Goal: Contribute content

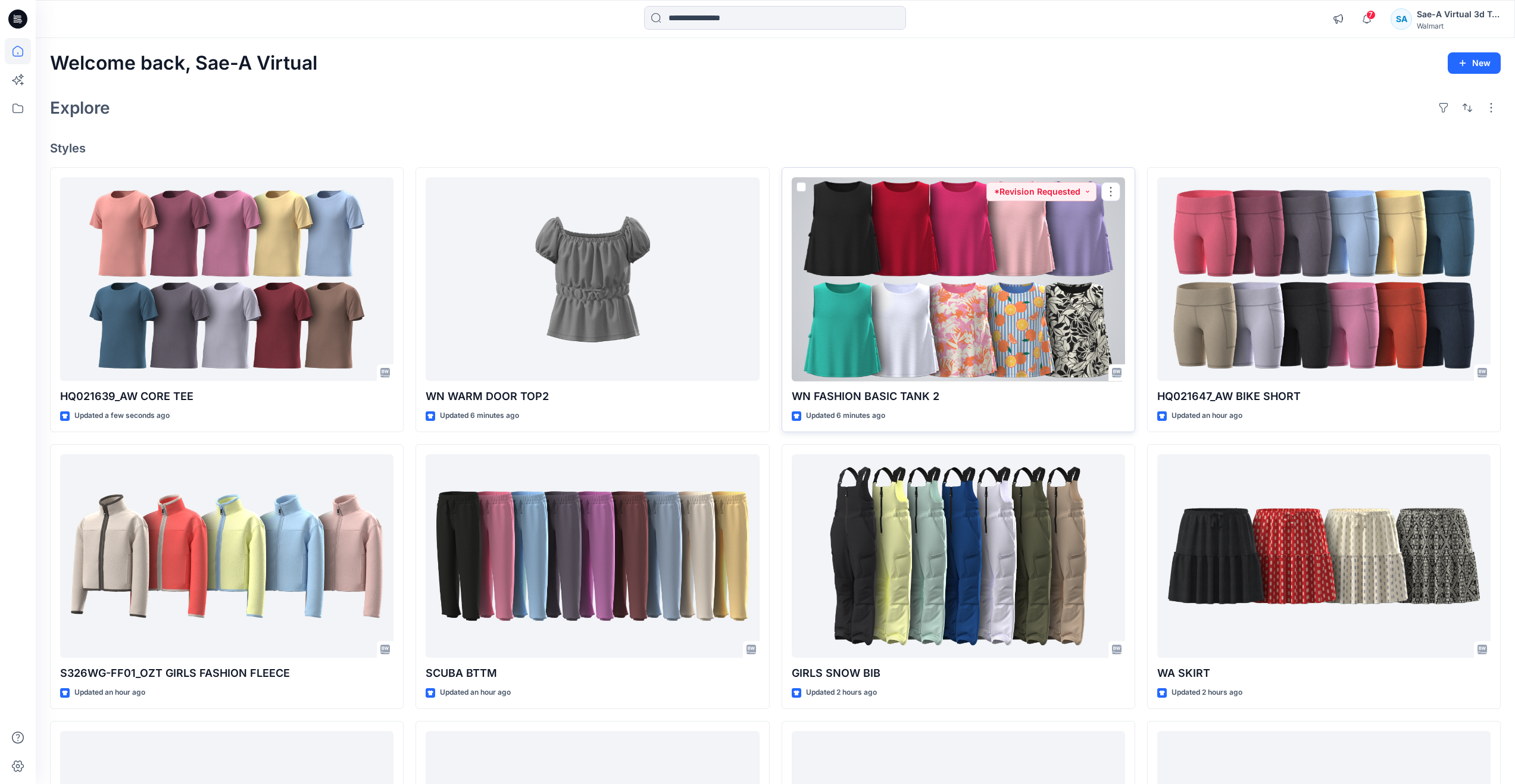
click at [881, 251] on div at bounding box center [958, 279] width 333 height 204
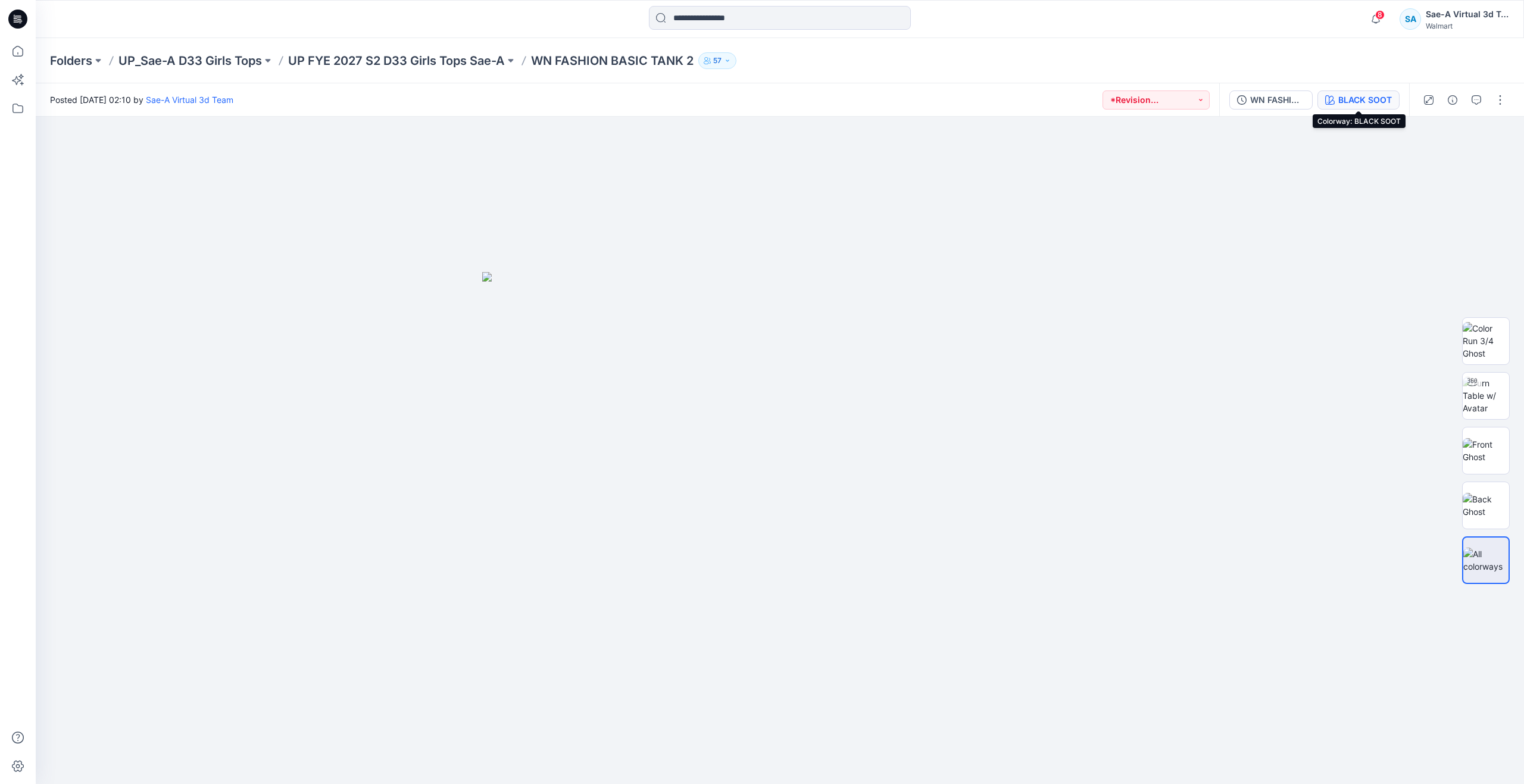
click at [1341, 99] on div "BLACK SOOT" at bounding box center [1365, 100] width 54 height 13
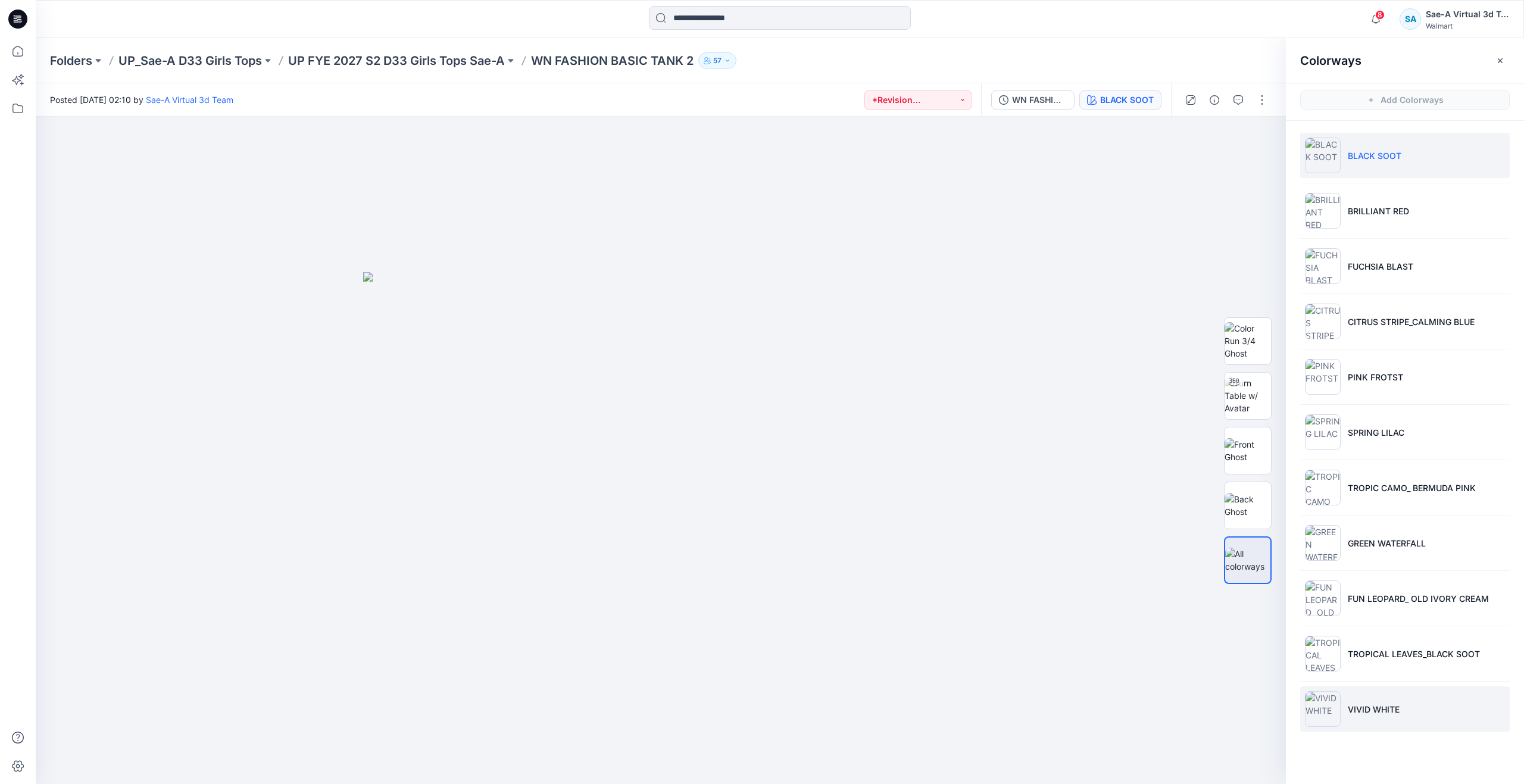
click at [1387, 706] on p "VIVID WHITE" at bounding box center [1374, 708] width 52 height 13
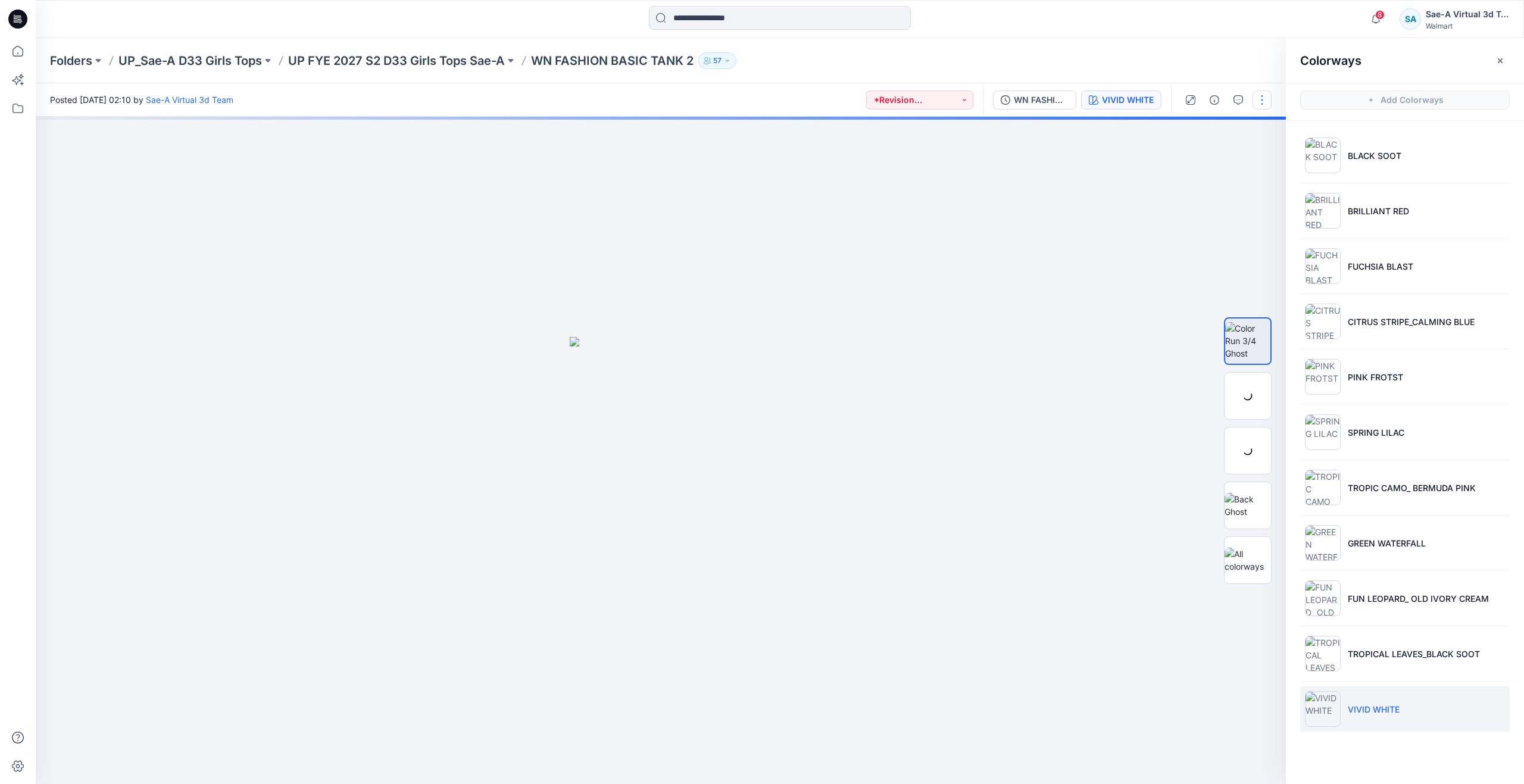
click at [1259, 97] on button "button" at bounding box center [1262, 100] width 19 height 19
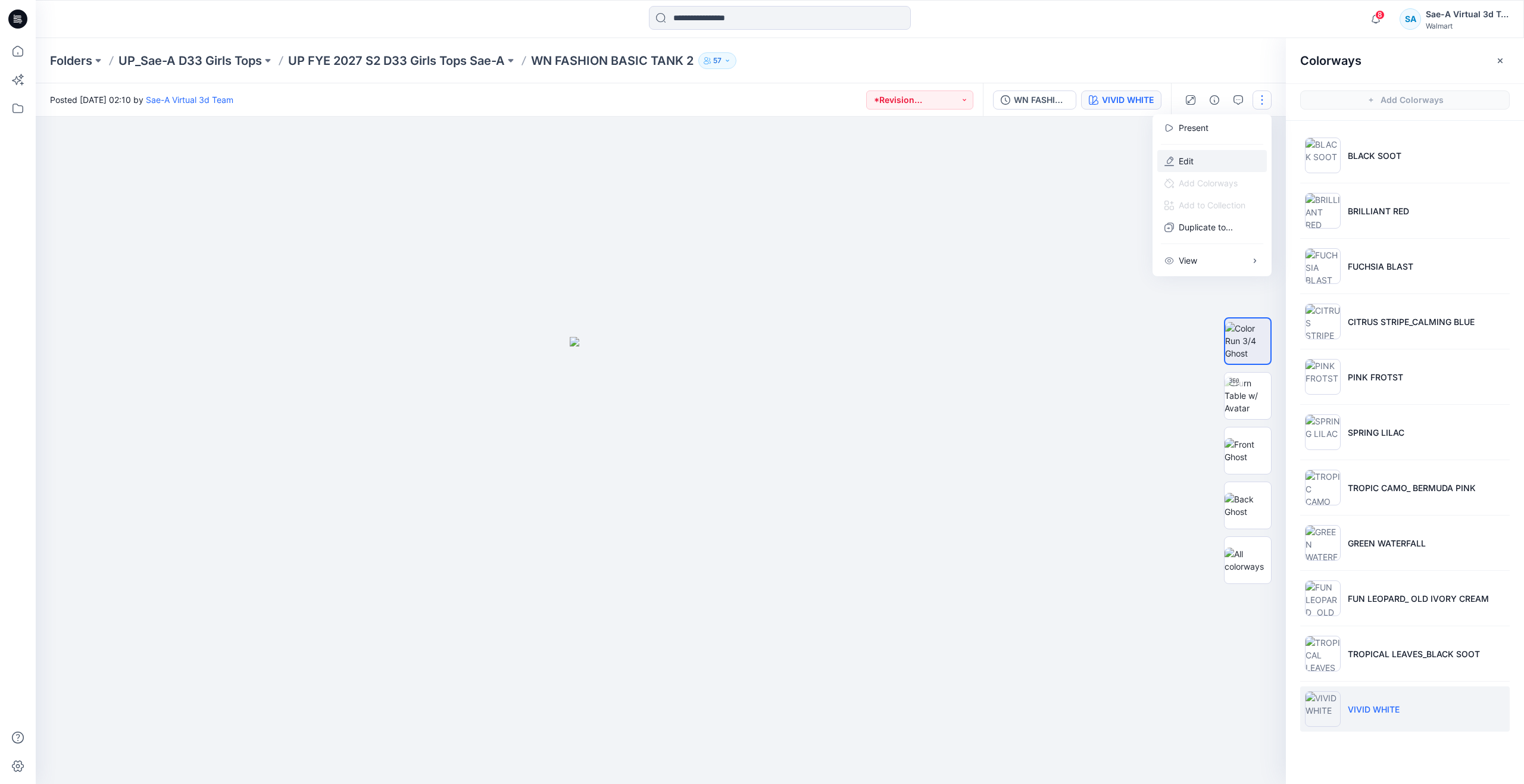
click at [1186, 160] on p "Edit" at bounding box center [1186, 160] width 15 height 13
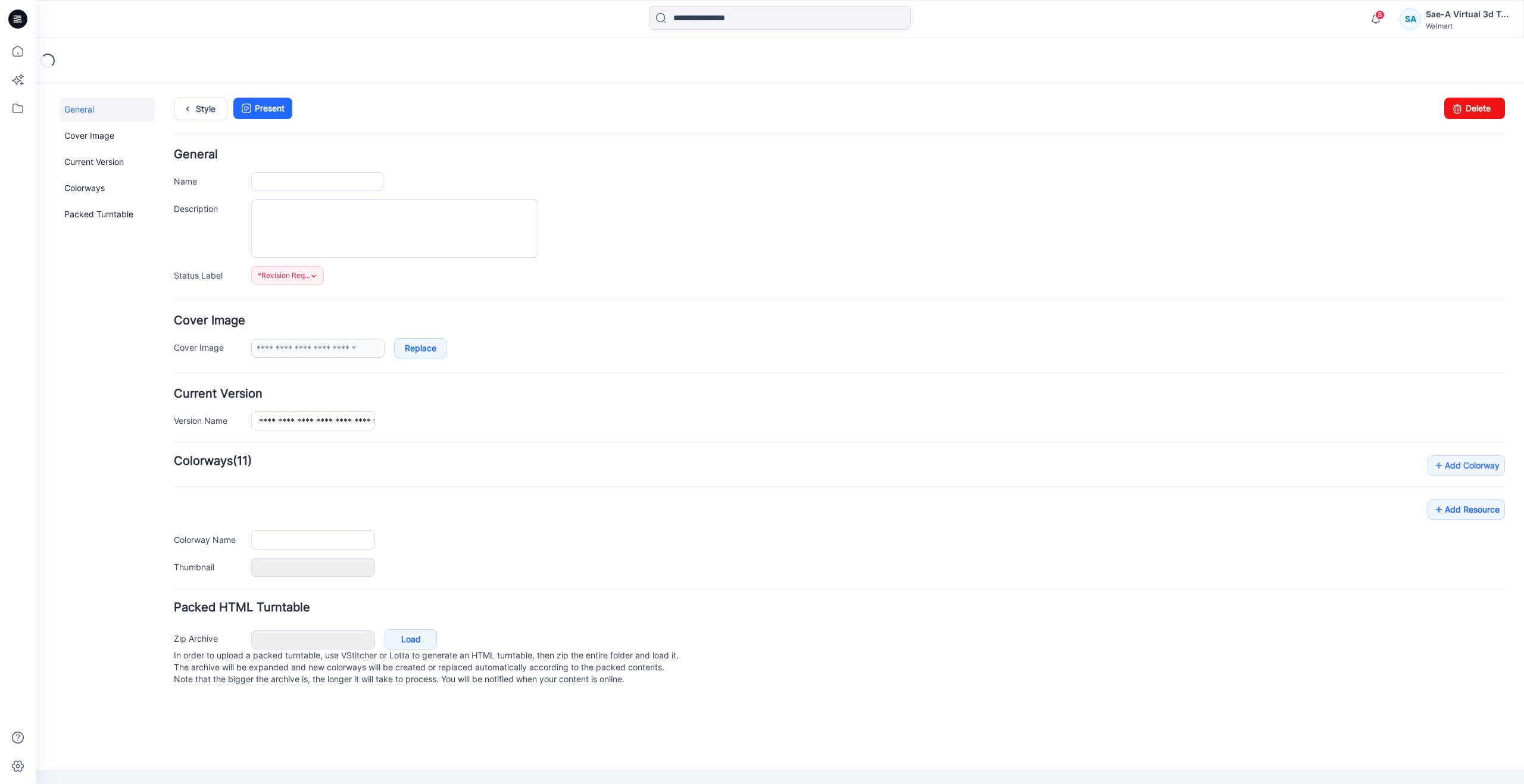
type input "**********"
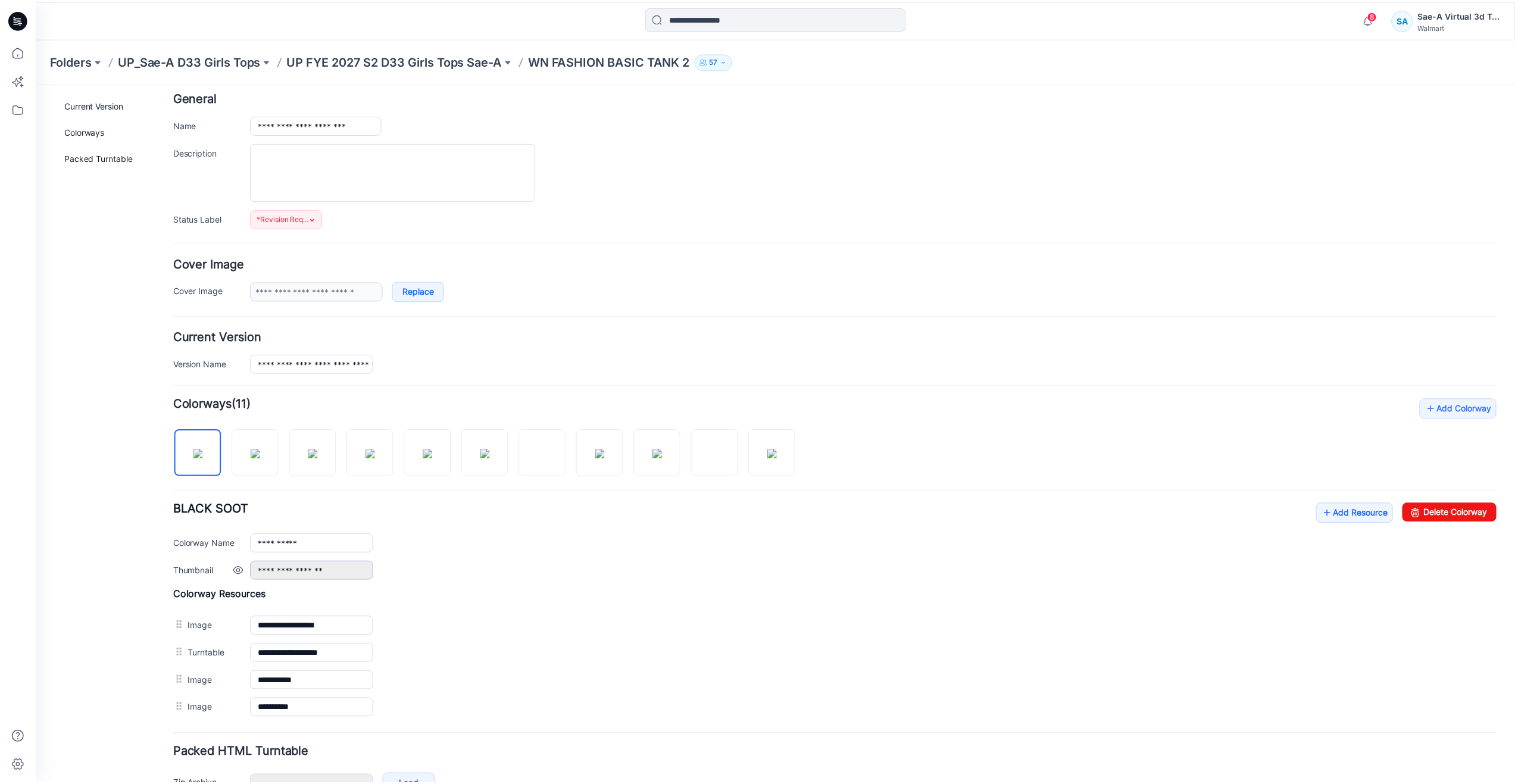
scroll to position [132, 0]
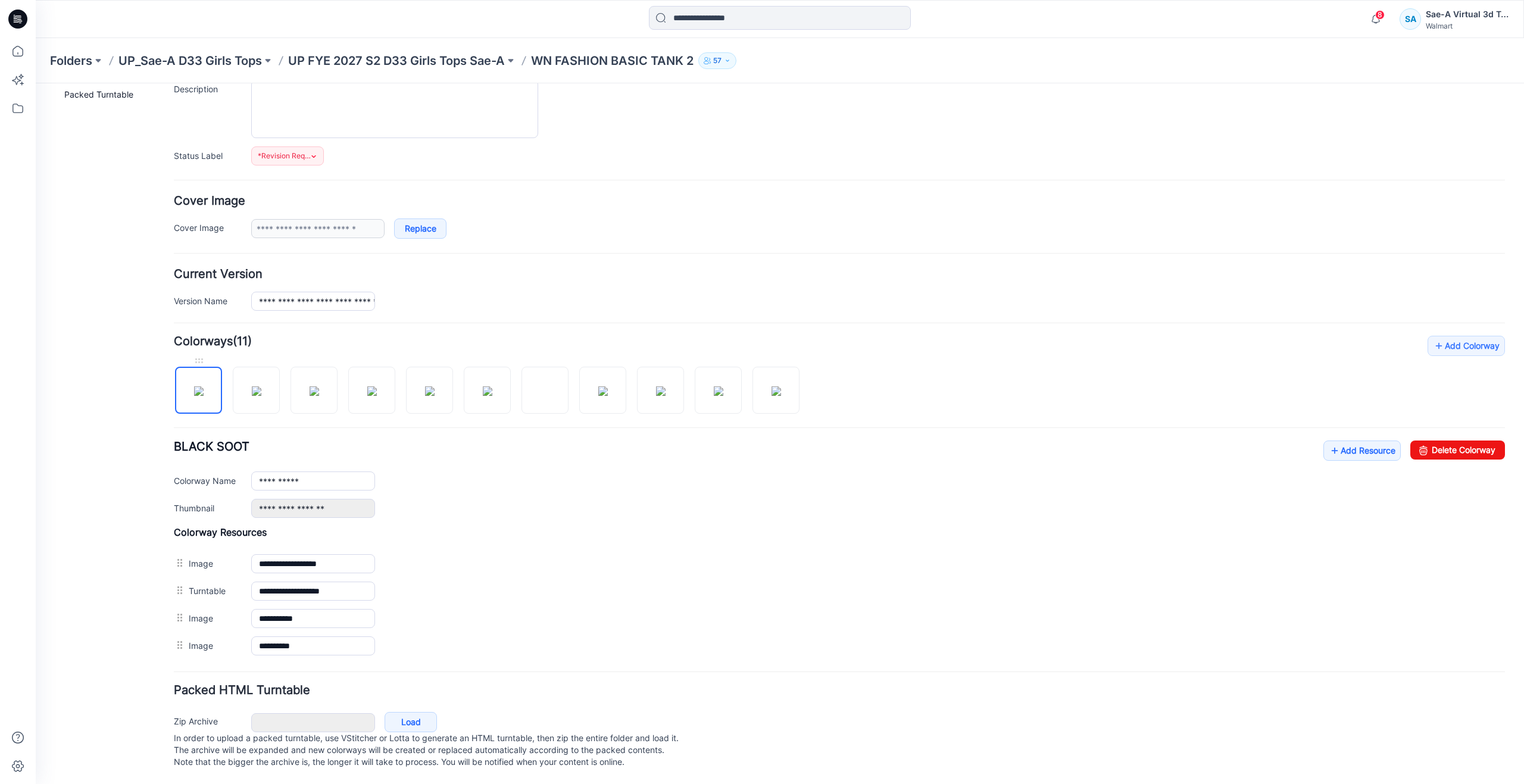
click at [204, 386] on img at bounding box center [199, 391] width 10 height 10
click at [1329, 443] on icon at bounding box center [1335, 451] width 12 height 19
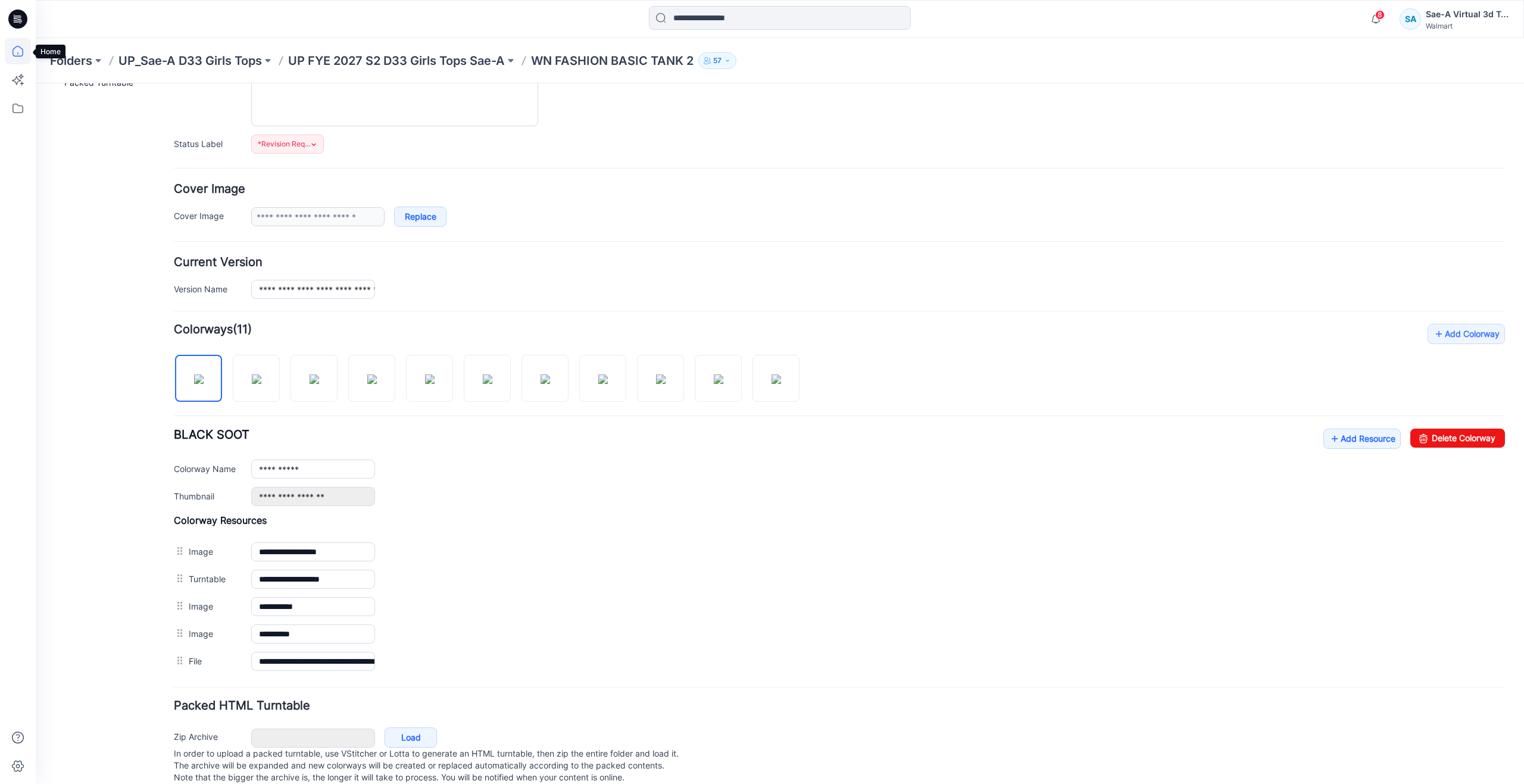
click at [26, 49] on icon at bounding box center [18, 51] width 26 height 26
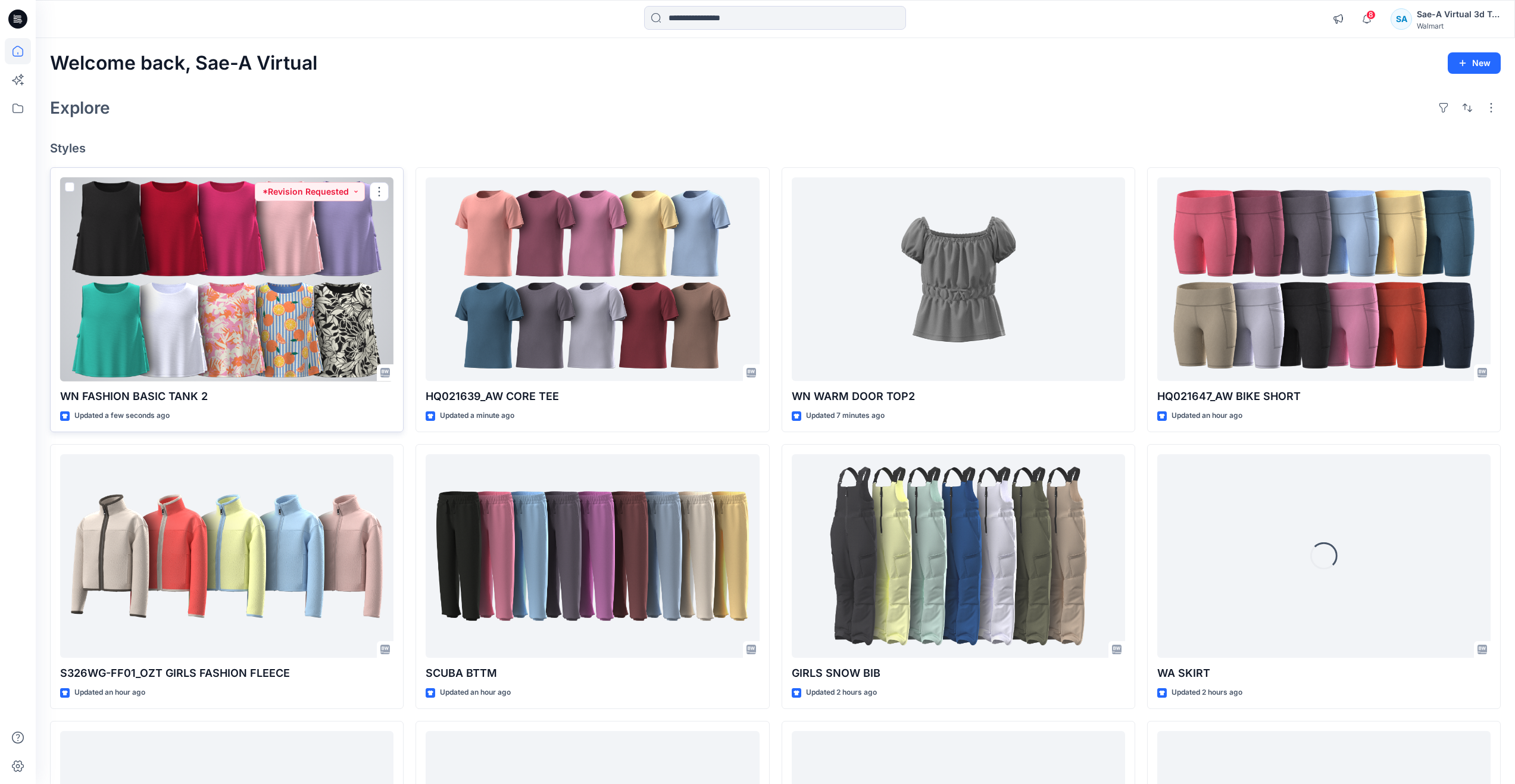
click at [252, 318] on div at bounding box center [227, 279] width 333 height 204
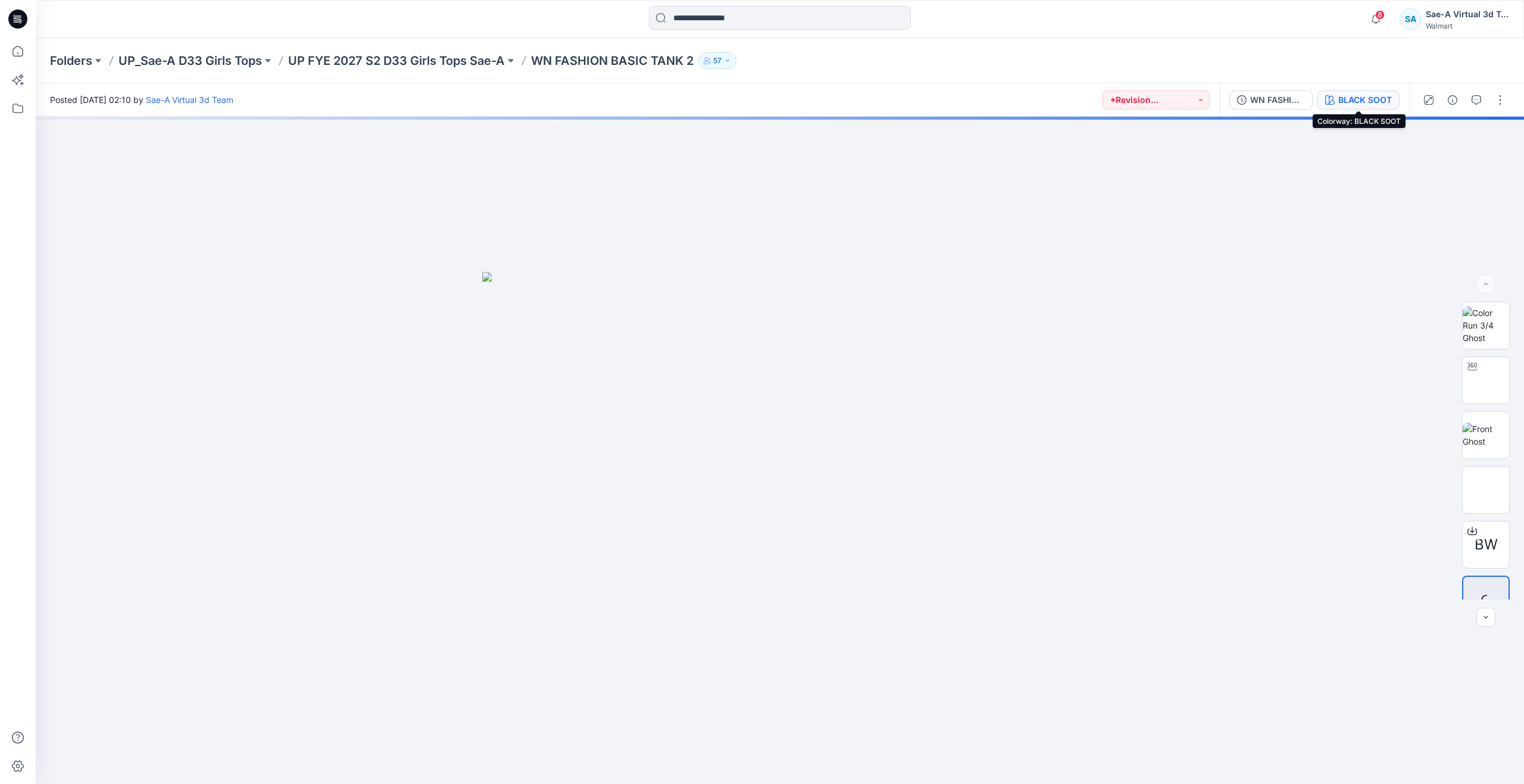
click at [1353, 93] on div "BLACK SOOT" at bounding box center [1365, 100] width 54 height 13
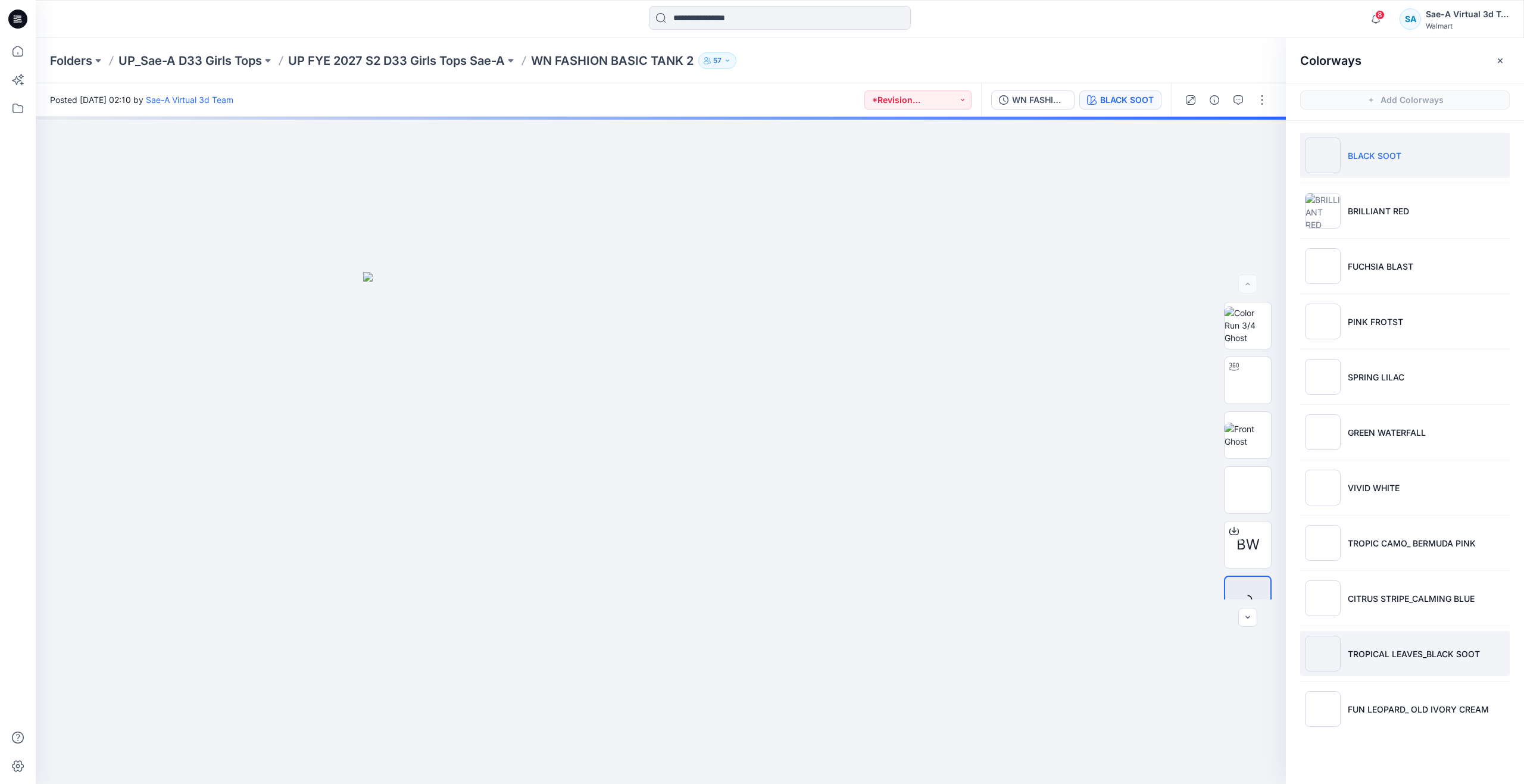
click at [1381, 648] on p "TROPICAL LEAVES_BLACK SOOT" at bounding box center [1414, 653] width 132 height 13
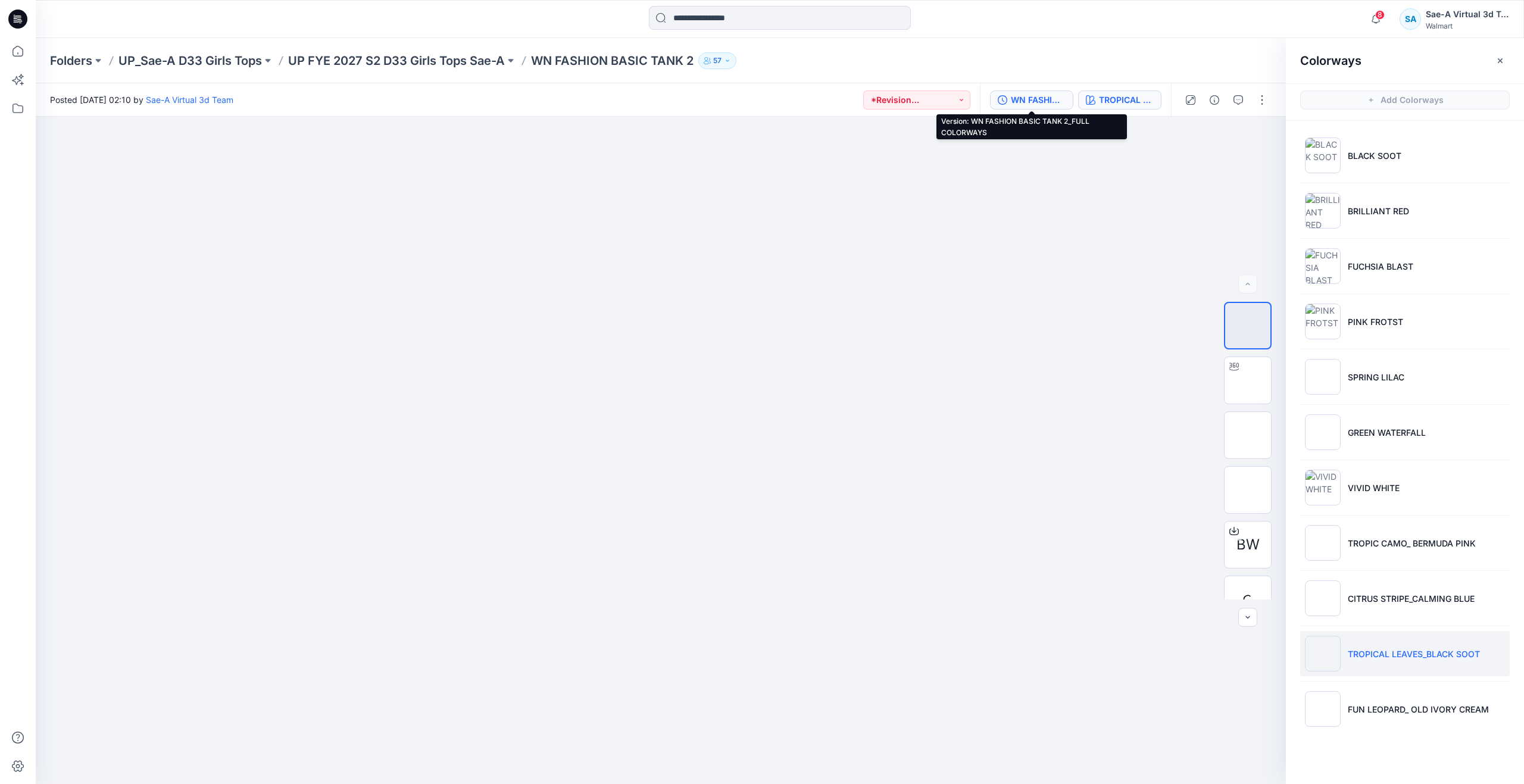
click at [1046, 96] on div "WN FASHION BASIC TANK 2_FULL COLORWAYS" at bounding box center [1038, 100] width 54 height 13
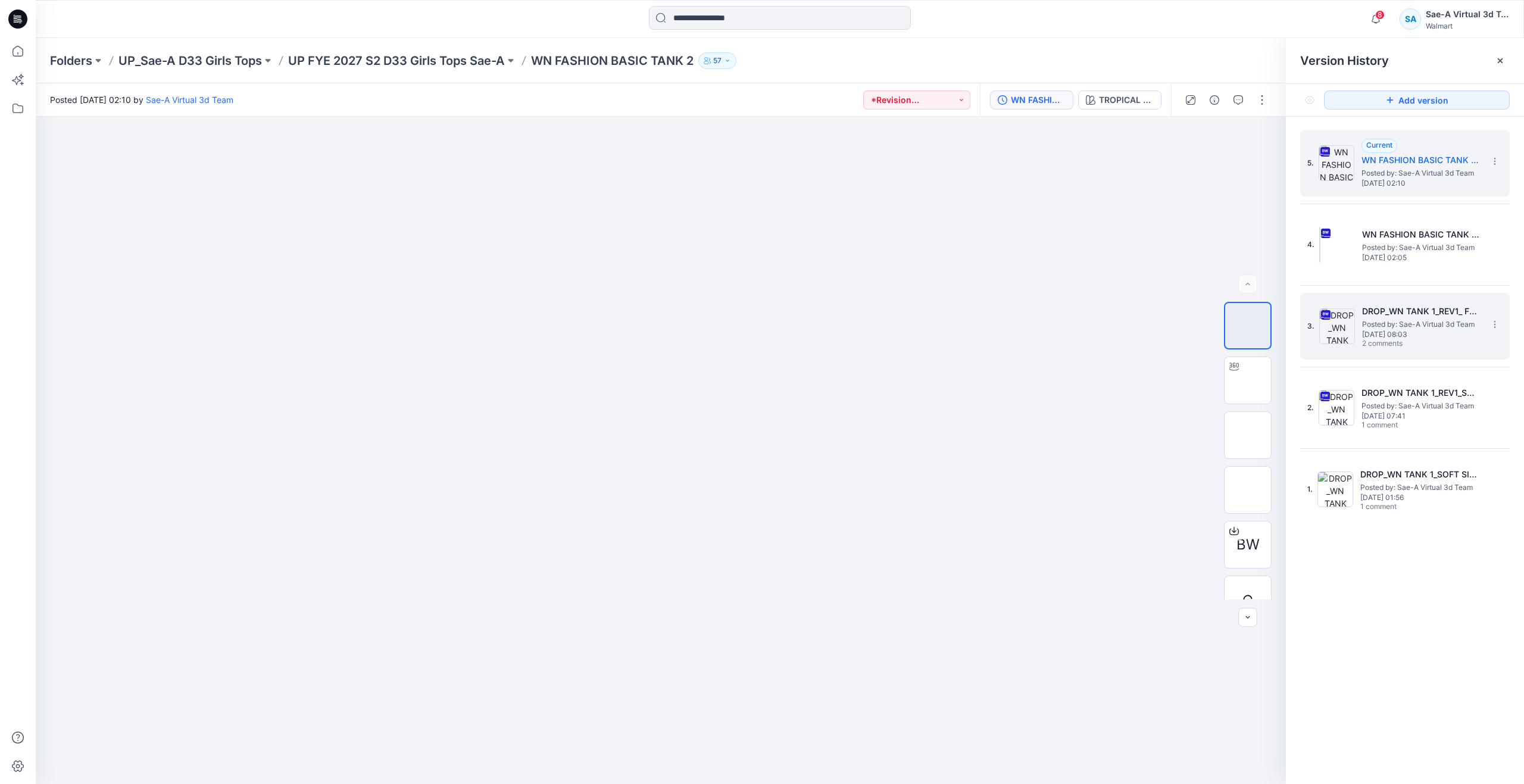
click at [1369, 325] on span "Posted by: Sae-A Virtual 3d Team" at bounding box center [1422, 324] width 119 height 12
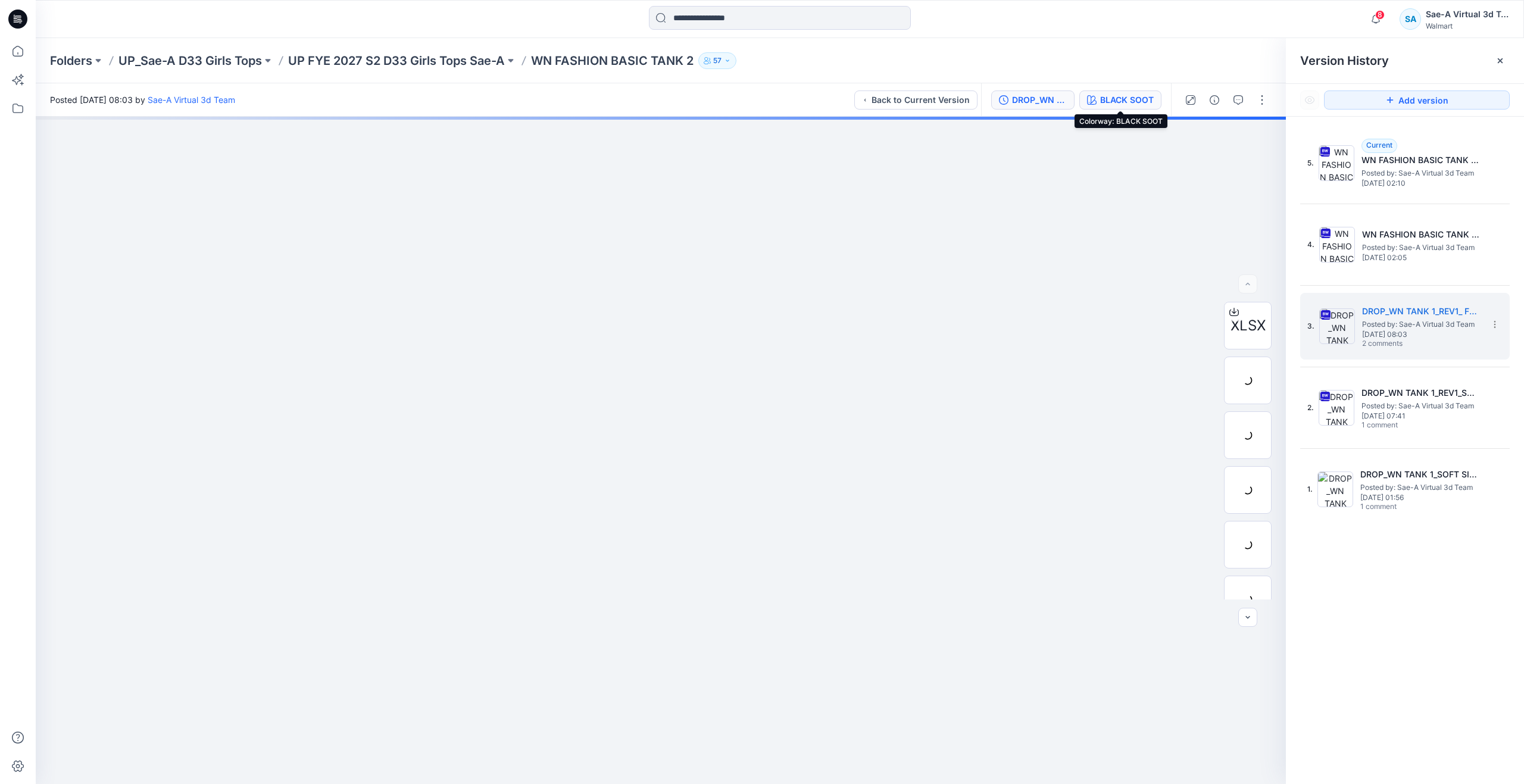
click at [1117, 104] on div "BLACK SOOT" at bounding box center [1127, 100] width 54 height 13
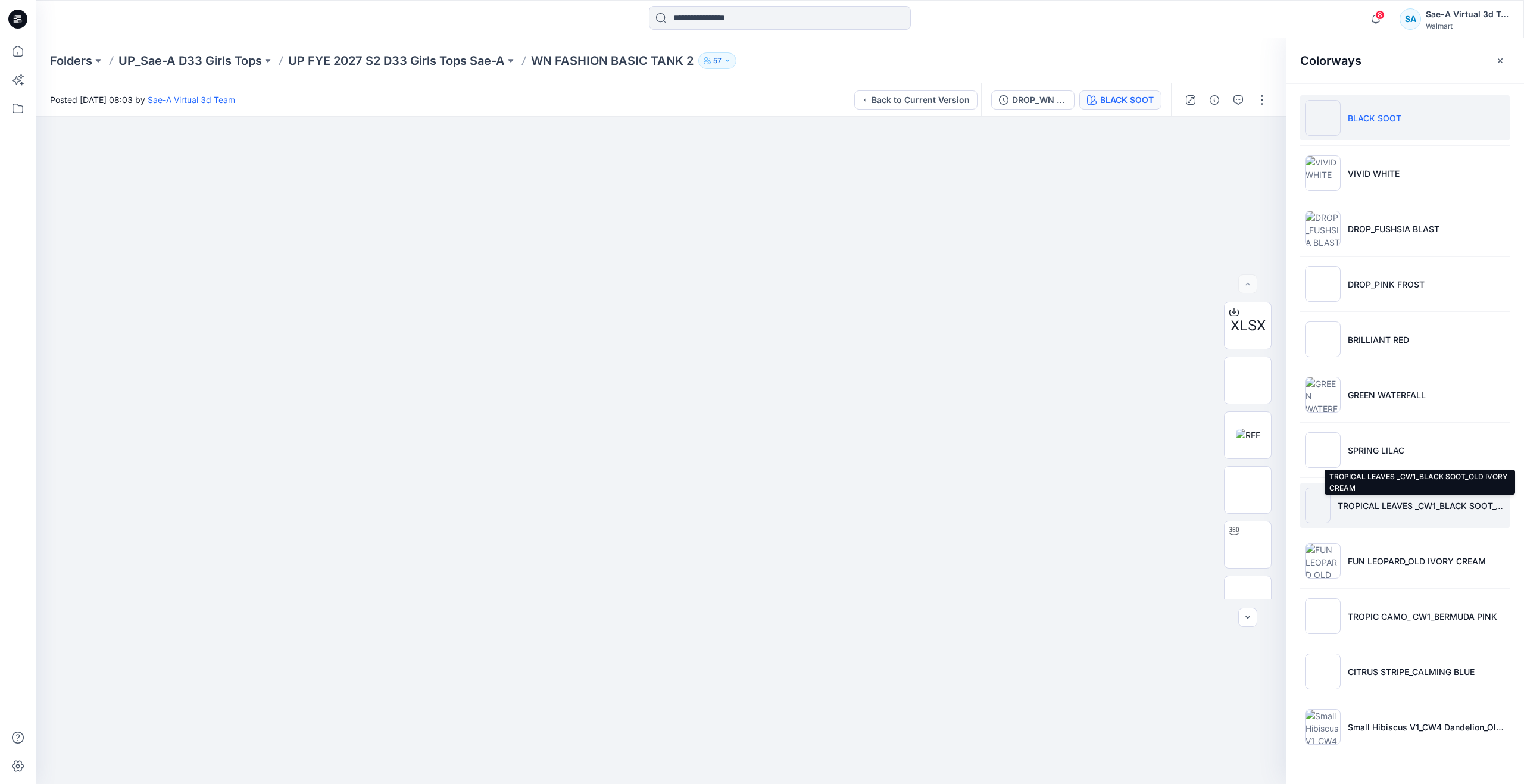
click at [1397, 505] on p "TROPICAL LEAVES _CW1_BLACK SOOT_OLD IVORY CREAM" at bounding box center [1427, 505] width 157 height 13
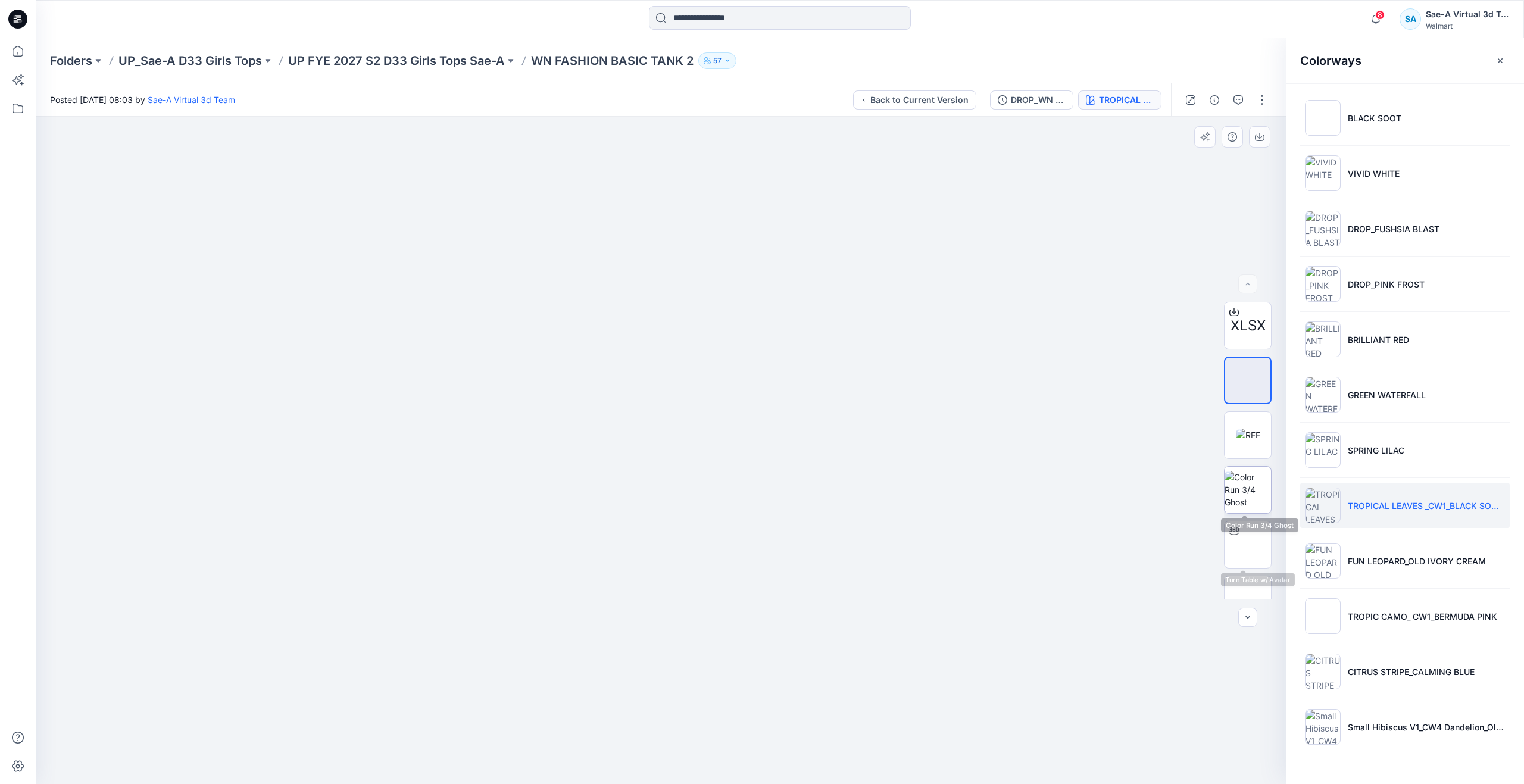
click at [1238, 496] on img at bounding box center [1247, 489] width 46 height 38
click at [437, 499] on div at bounding box center [661, 450] width 1250 height 667
click at [22, 50] on icon at bounding box center [18, 51] width 26 height 26
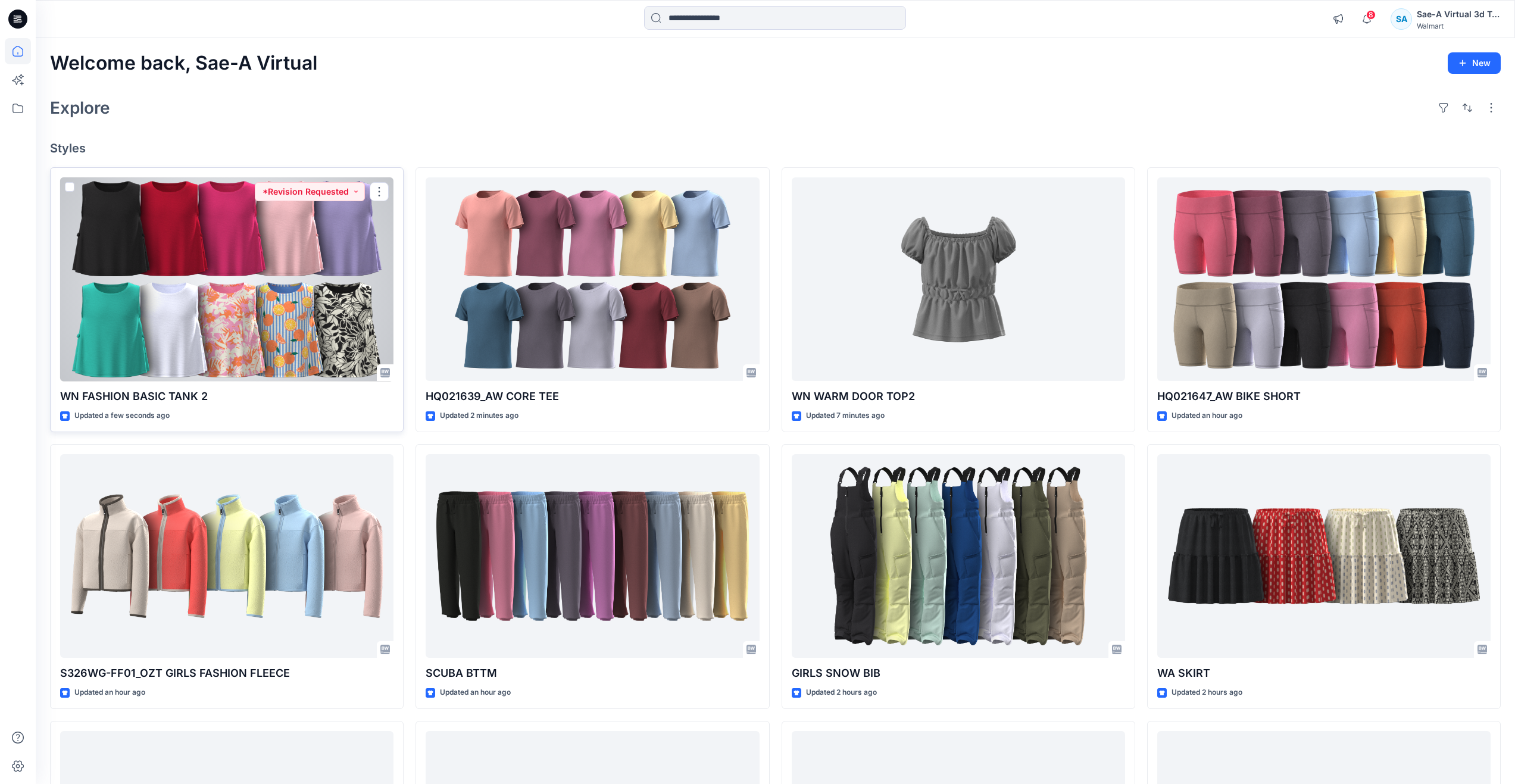
click at [257, 324] on div at bounding box center [227, 279] width 333 height 204
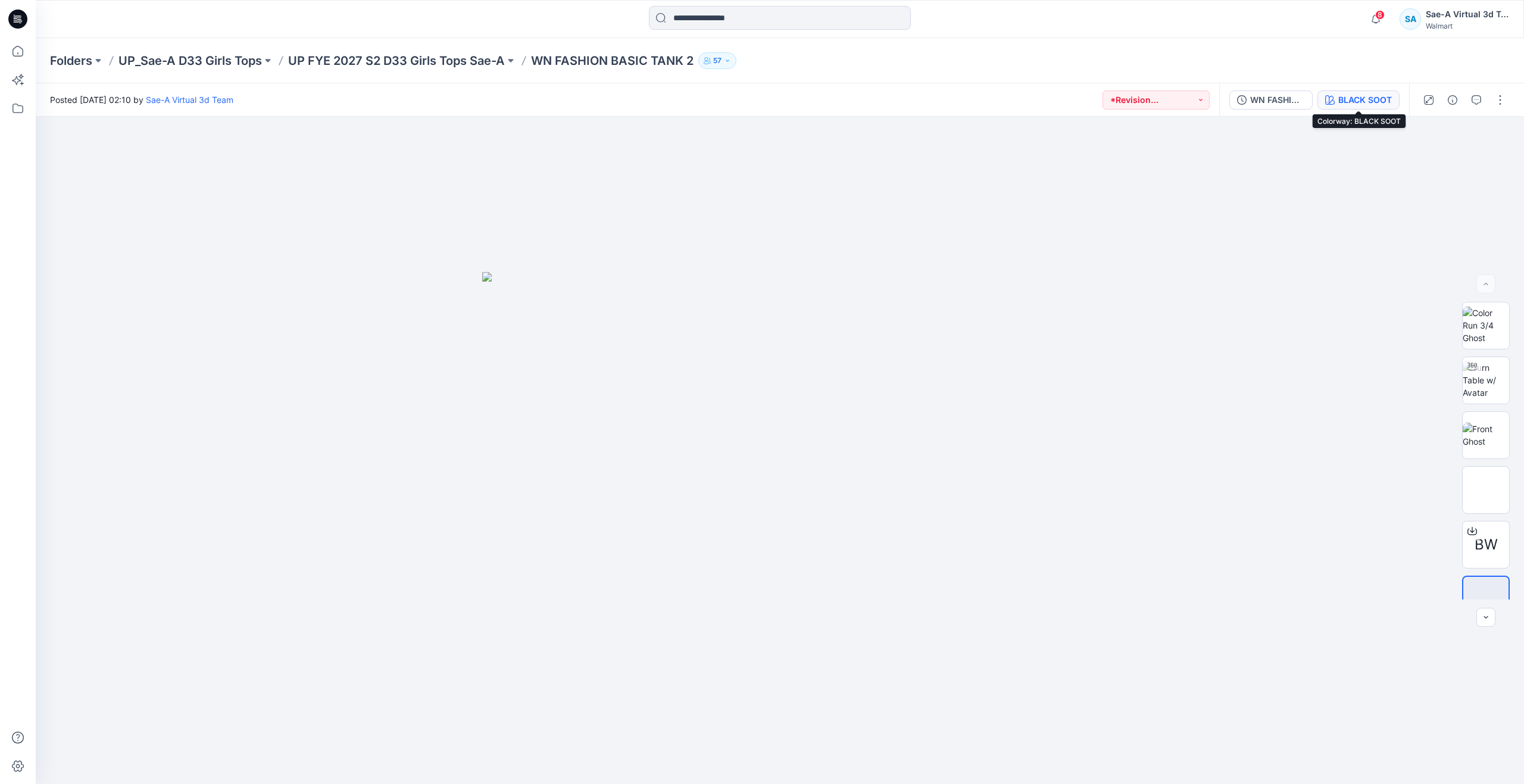
click at [1360, 91] on button "BLACK SOOT" at bounding box center [1358, 100] width 82 height 19
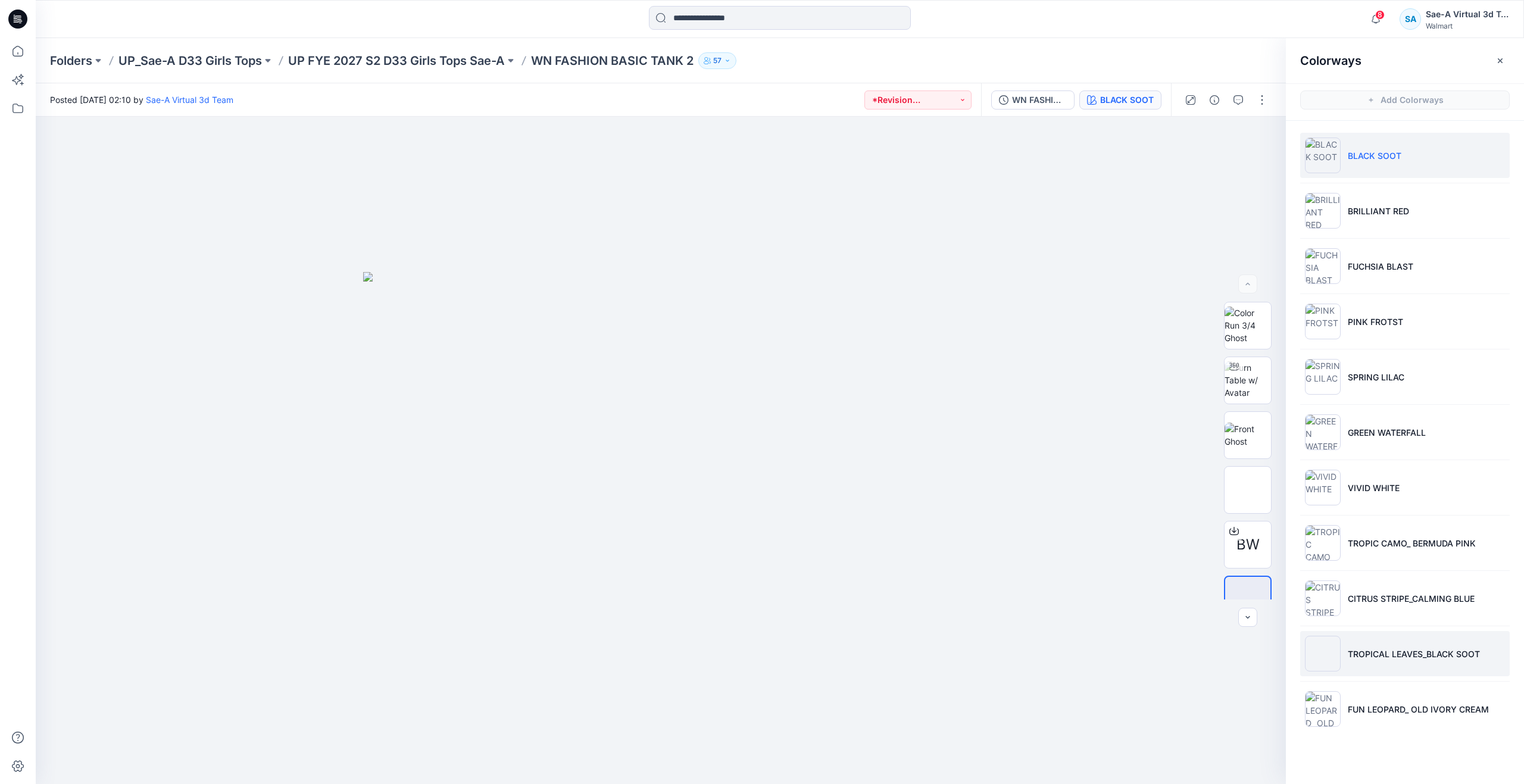
click at [1373, 653] on p "TROPICAL LEAVES_BLACK SOOT" at bounding box center [1414, 653] width 132 height 13
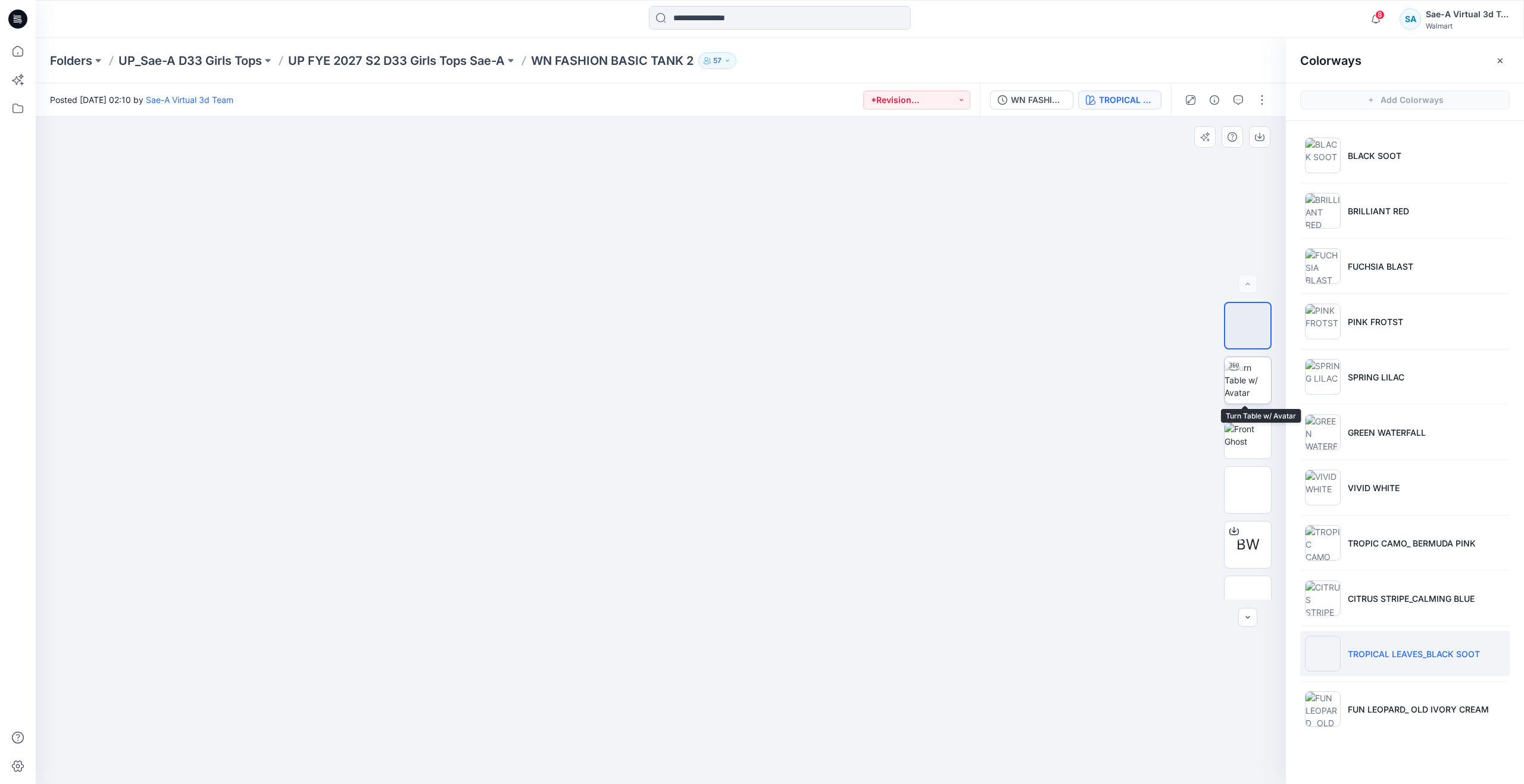
click at [1241, 391] on img at bounding box center [1247, 379] width 46 height 38
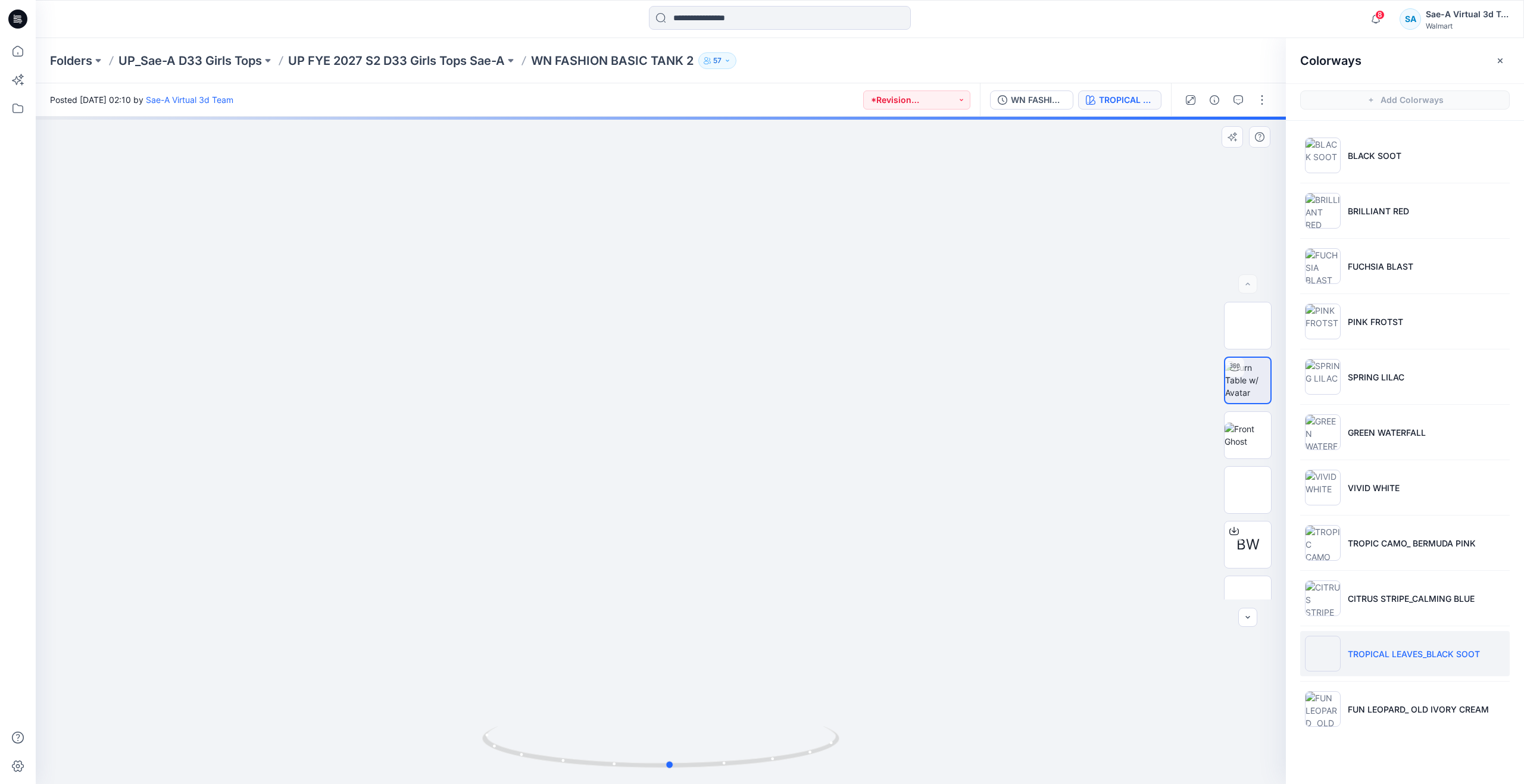
drag, startPoint x: 664, startPoint y: 762, endPoint x: 673, endPoint y: 702, distance: 60.7
click at [673, 702] on div at bounding box center [661, 450] width 1250 height 667
click at [1389, 160] on p "BLACK SOOT" at bounding box center [1375, 155] width 54 height 13
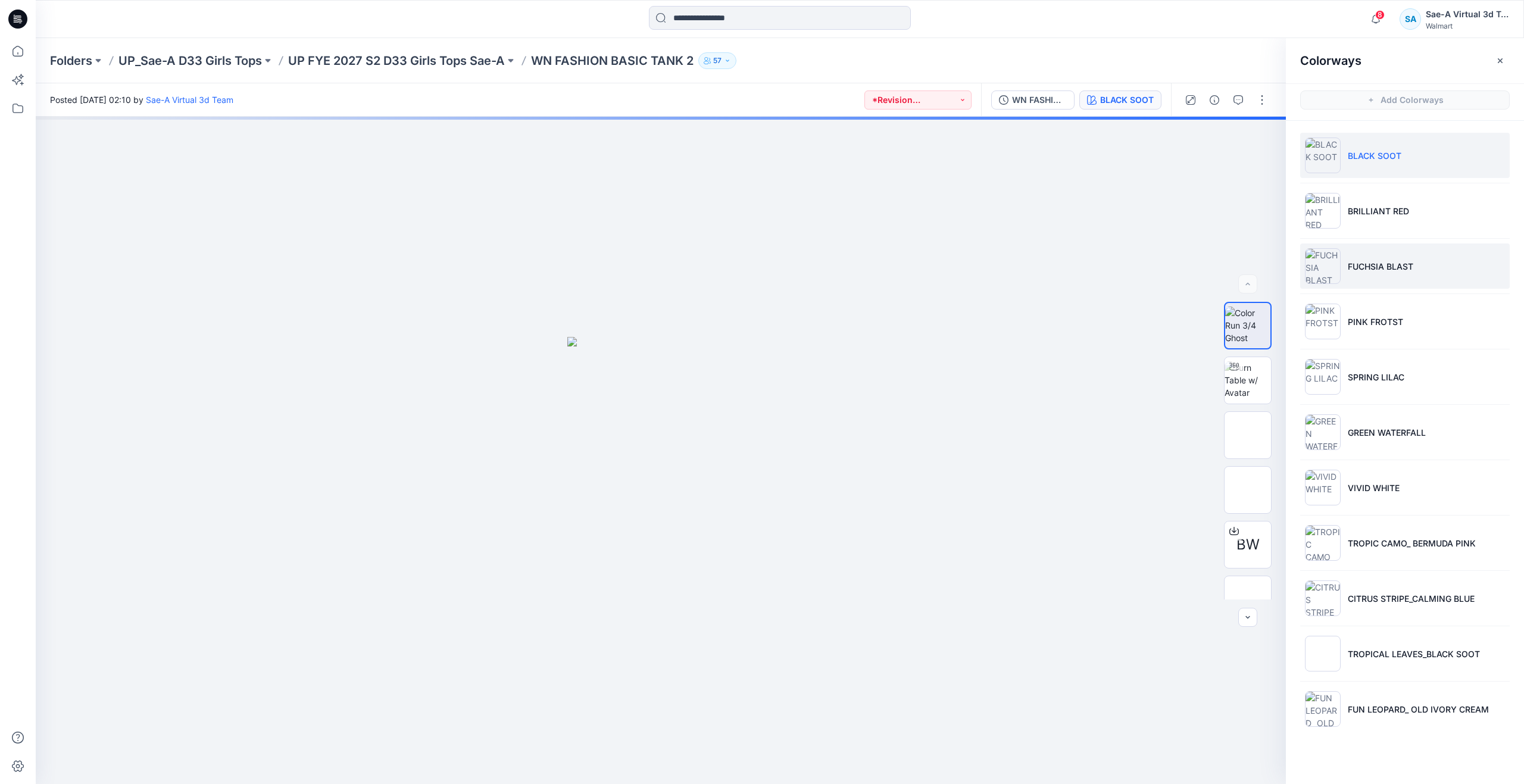
click at [1377, 265] on p "FUCHSIA BLAST" at bounding box center [1381, 266] width 65 height 13
click at [1387, 290] on ul "BLACK SOOT BRILLIANT RED FUCHSIA BLAST PINK FROTST SPRING LILAC GREEN WATERFALL…" at bounding box center [1406, 432] width 238 height 622
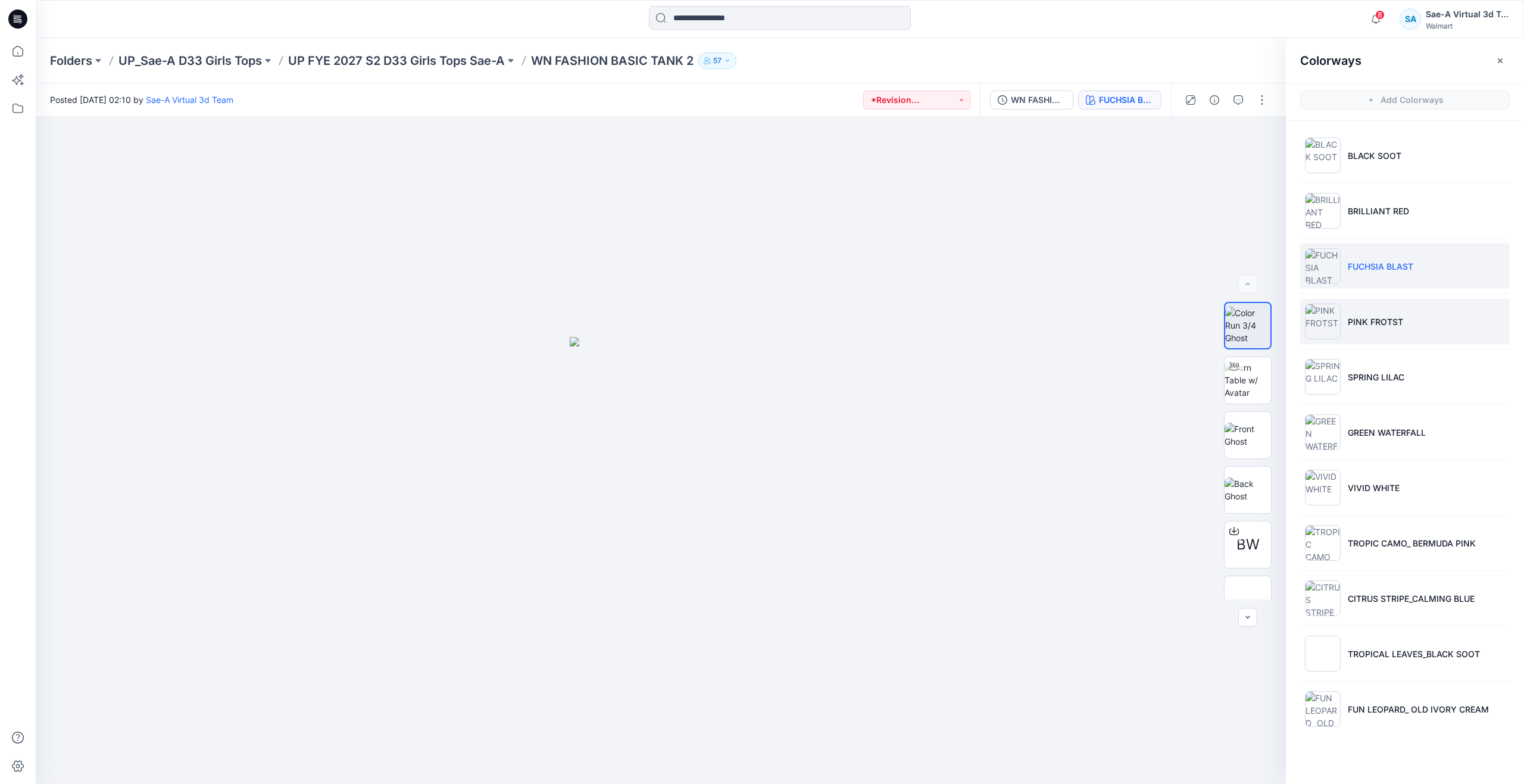
click at [1387, 316] on p "PINK FROTST" at bounding box center [1375, 321] width 55 height 13
click at [1247, 385] on img at bounding box center [1247, 379] width 46 height 38
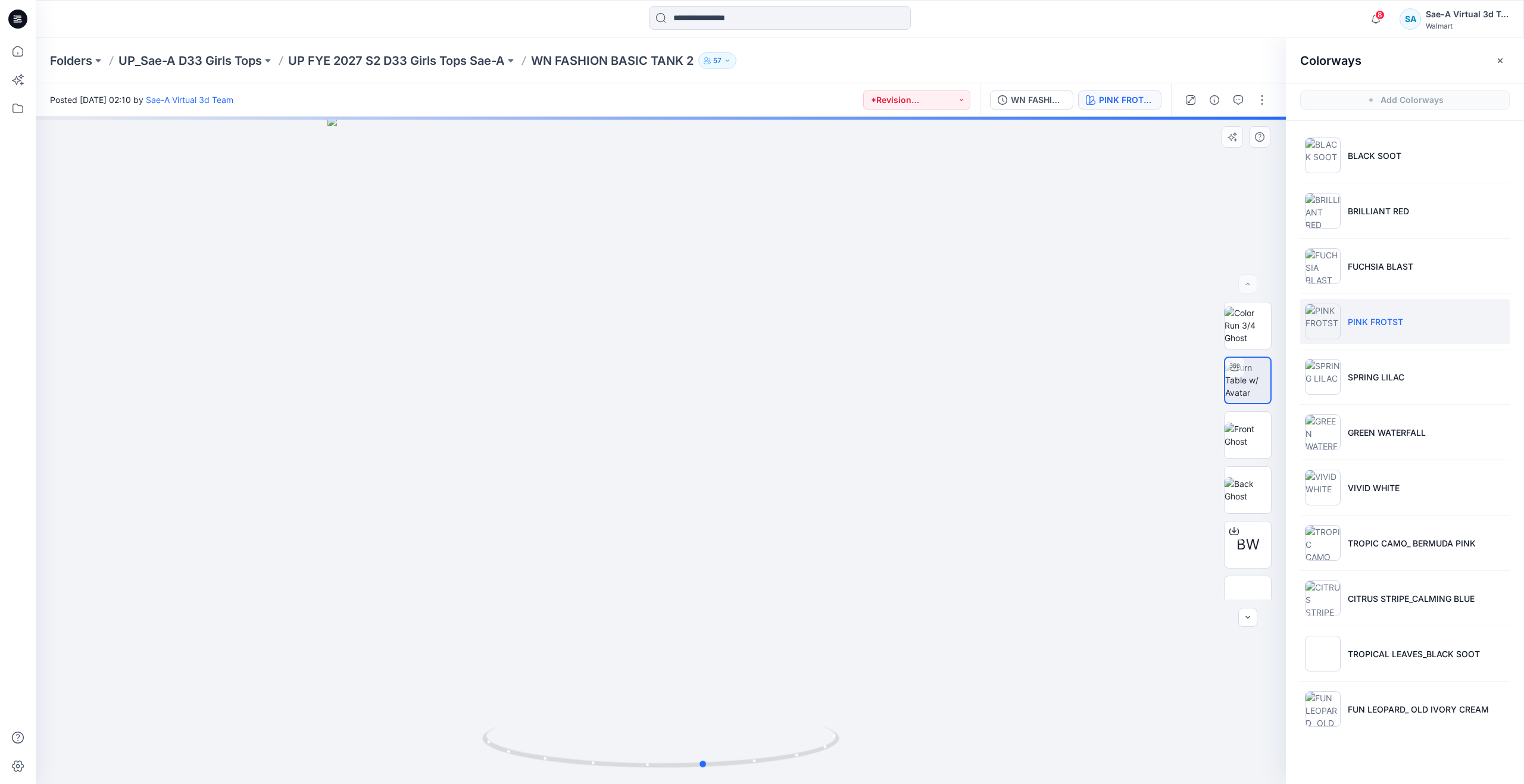
drag, startPoint x: 668, startPoint y: 767, endPoint x: 355, endPoint y: 658, distance: 331.4
click at [355, 658] on div at bounding box center [661, 450] width 1250 height 667
click at [1233, 445] on img at bounding box center [1247, 435] width 46 height 25
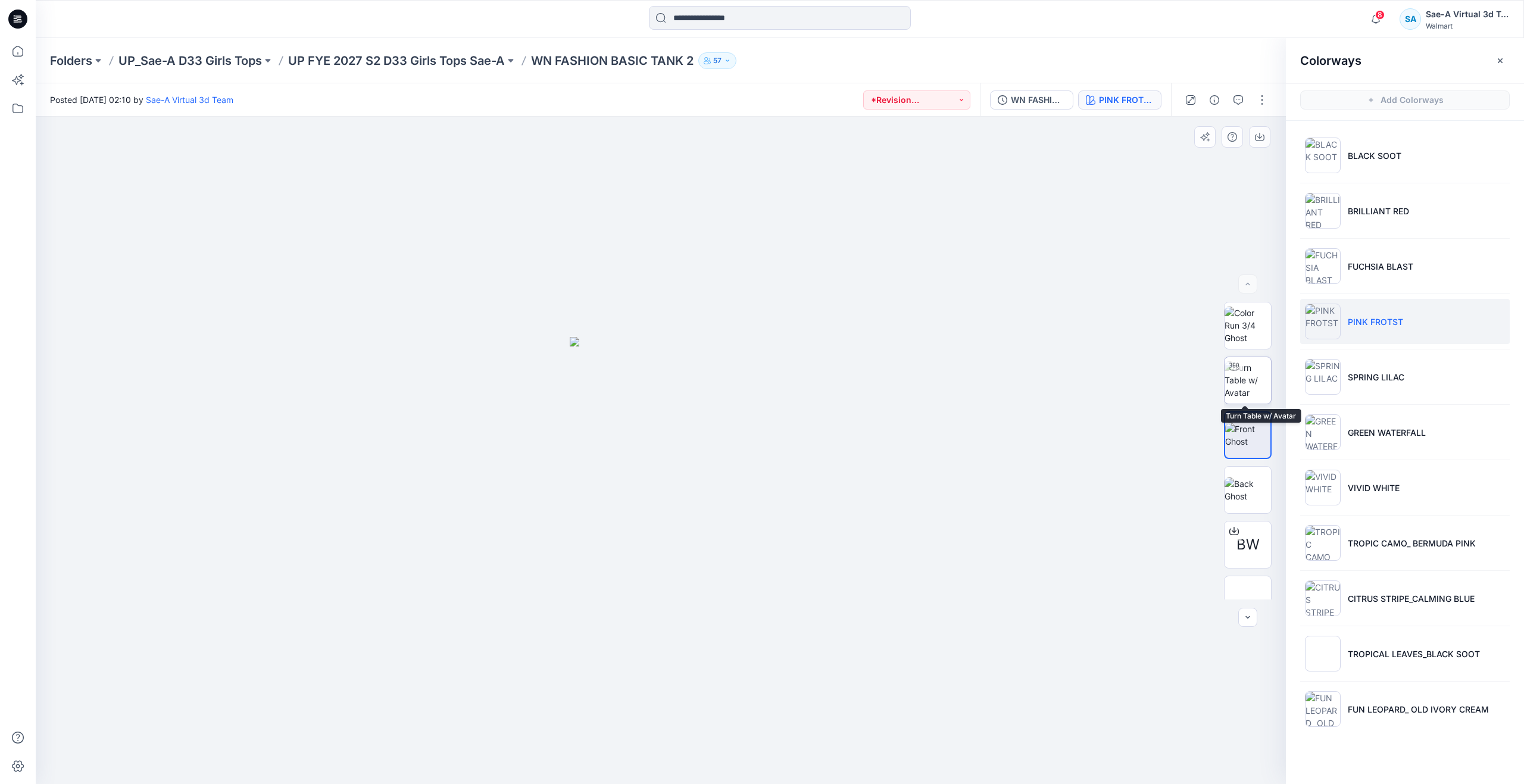
click at [1244, 376] on img at bounding box center [1247, 379] width 46 height 38
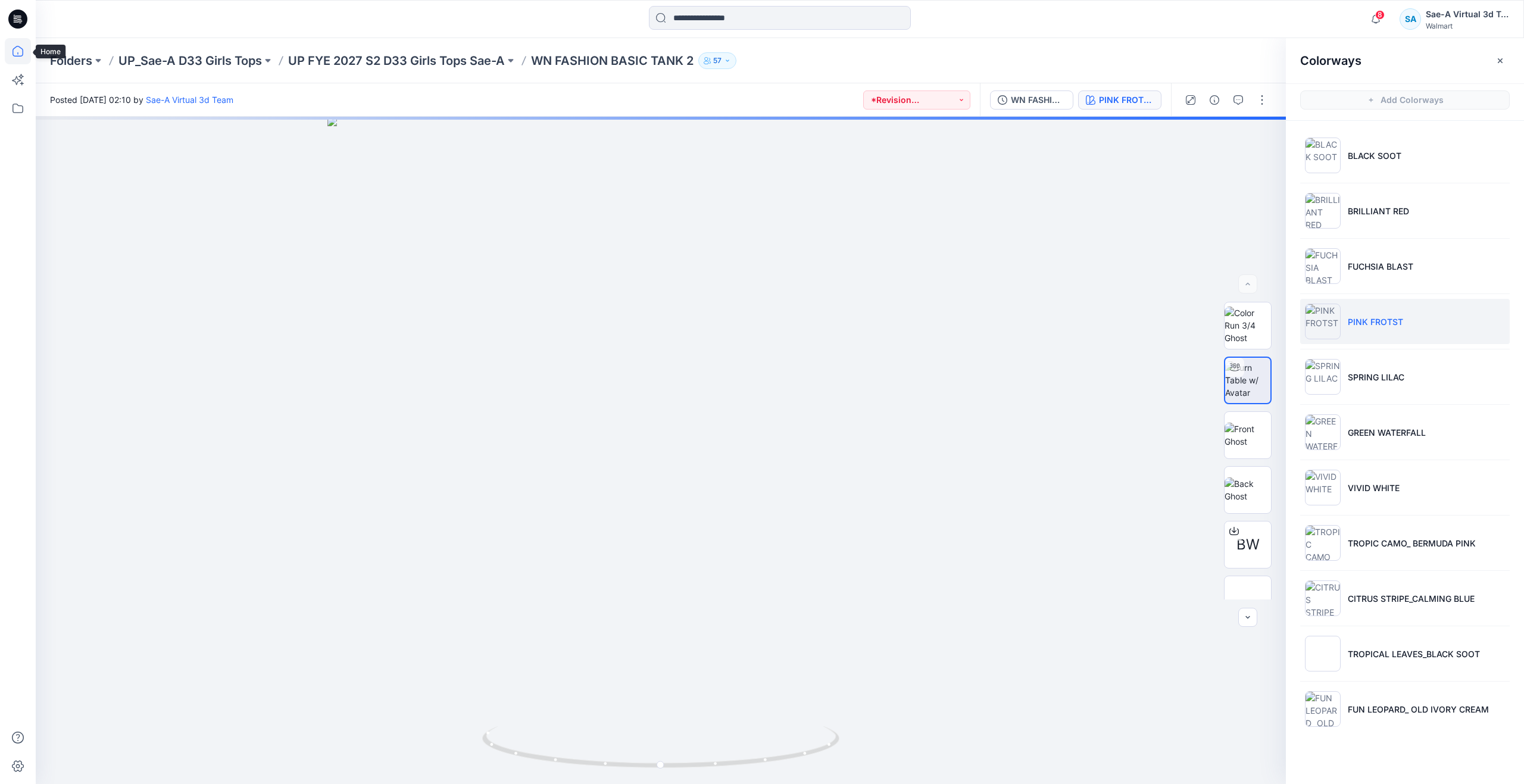
click at [27, 56] on icon at bounding box center [18, 51] width 26 height 26
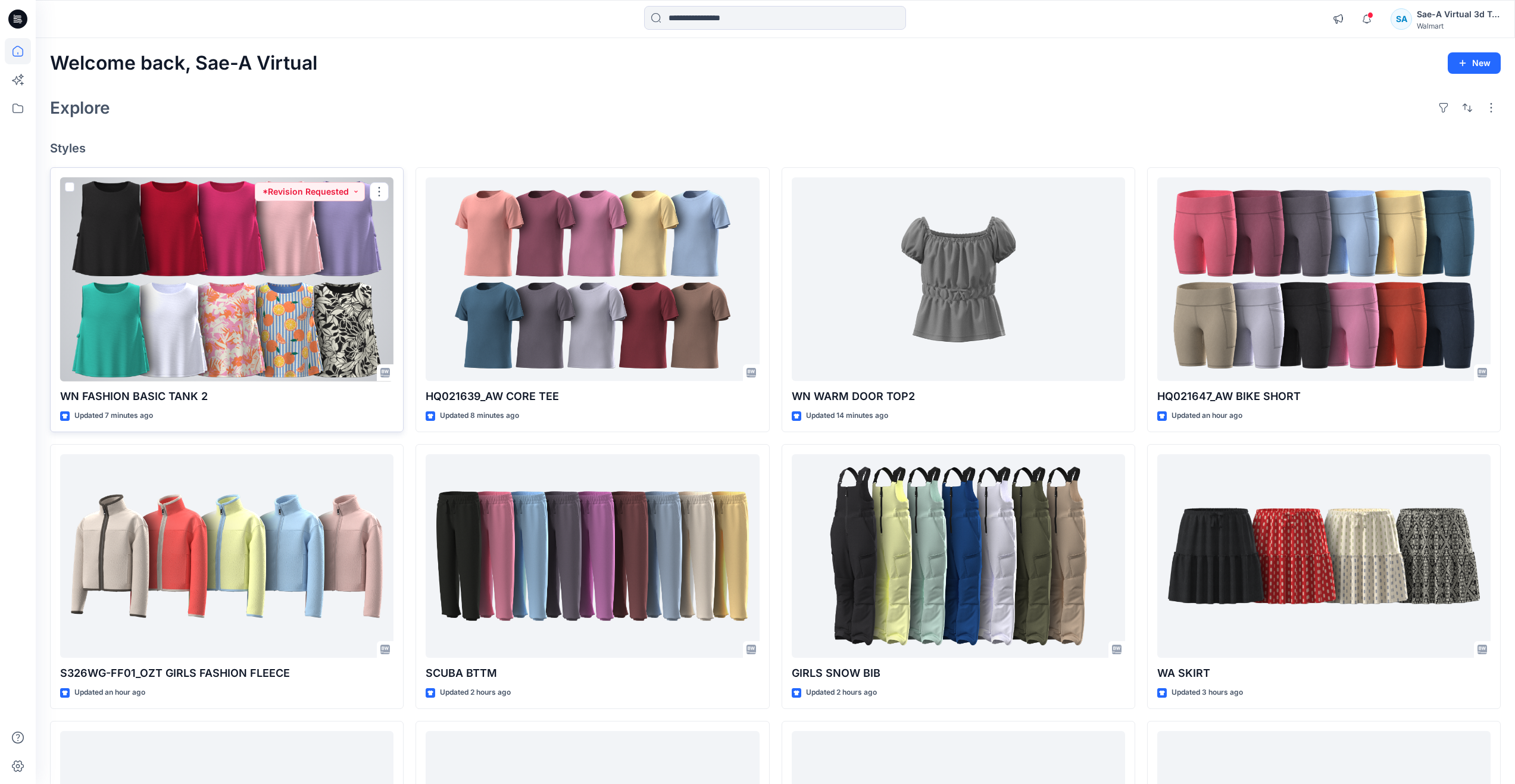
click at [231, 288] on div at bounding box center [227, 279] width 333 height 204
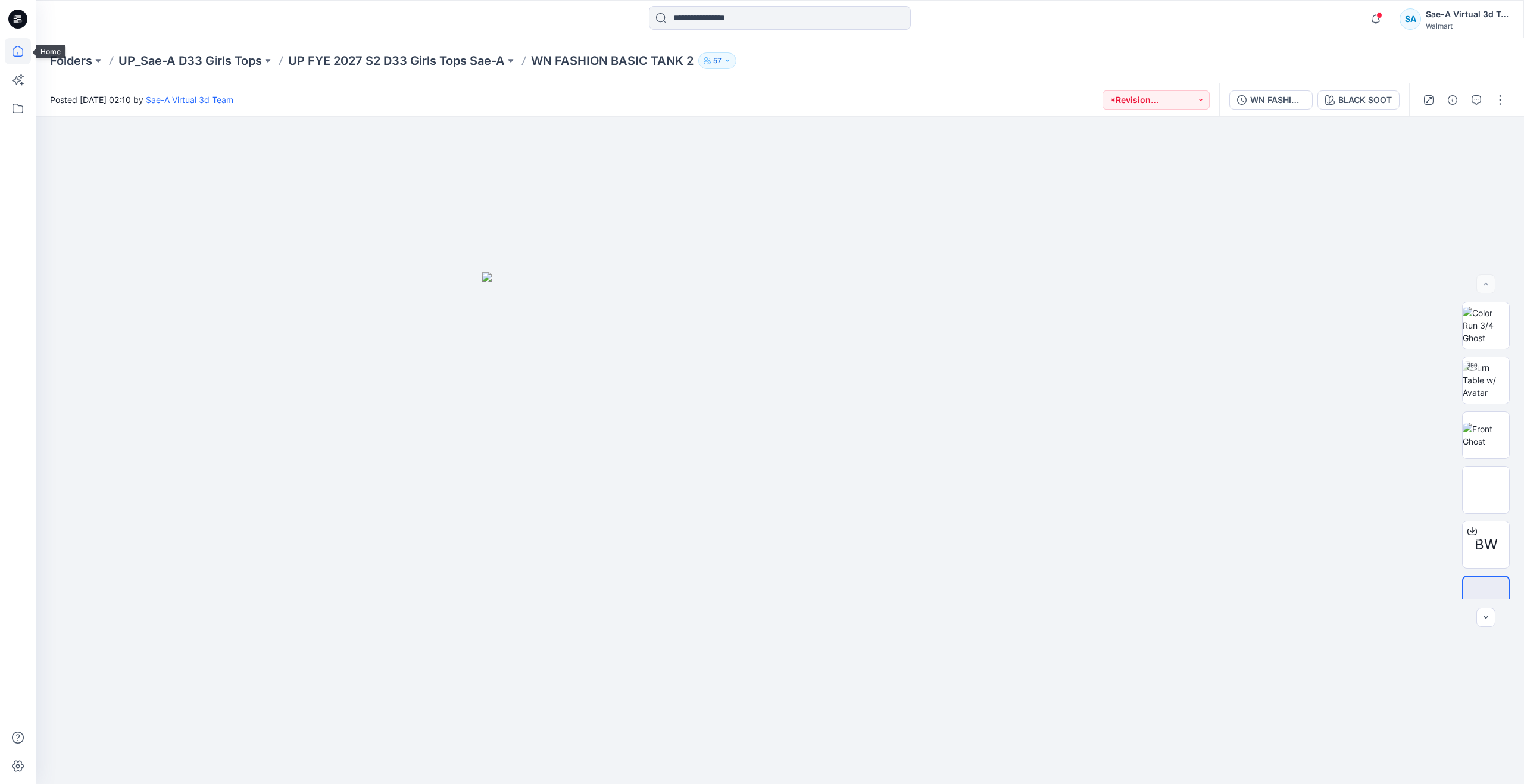
click at [24, 59] on icon at bounding box center [18, 51] width 26 height 26
